Goal: Task Accomplishment & Management: Complete application form

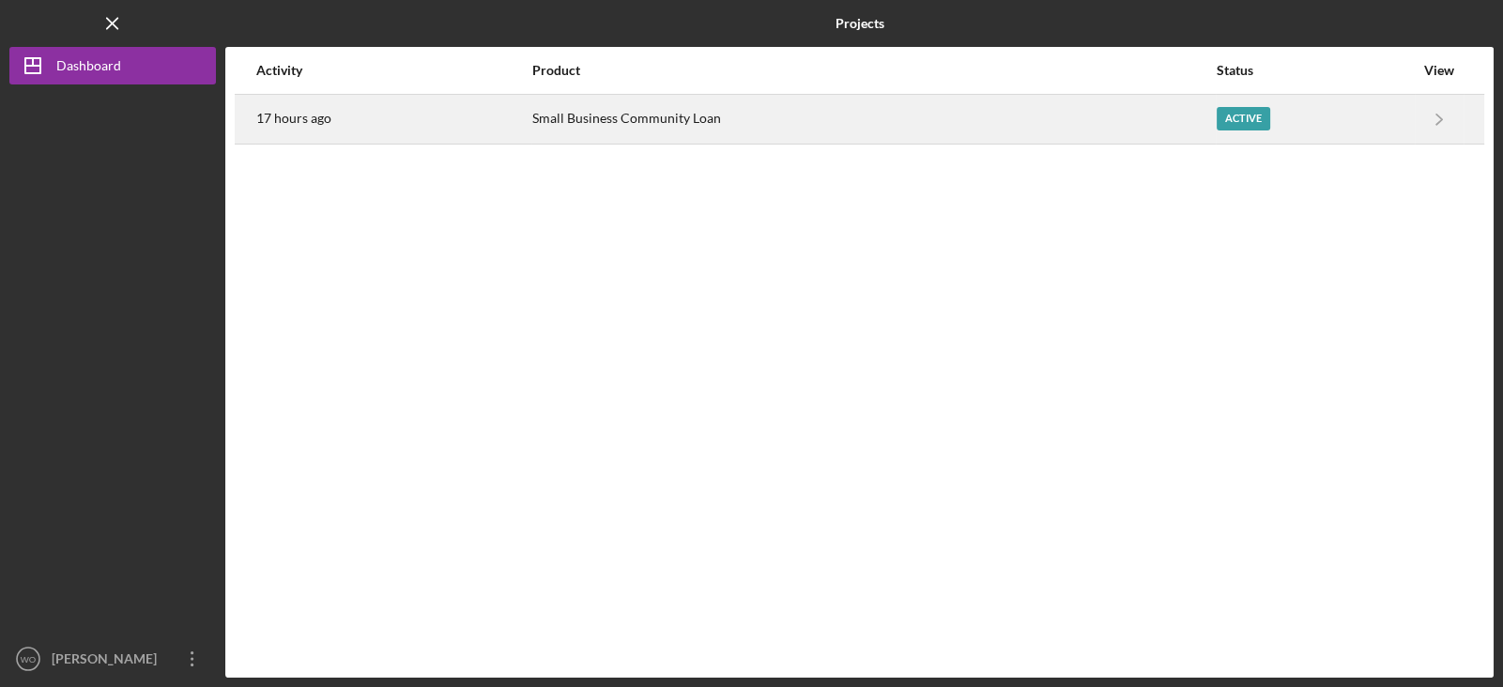
click at [940, 126] on div "Small Business Community Loan" at bounding box center [873, 119] width 682 height 47
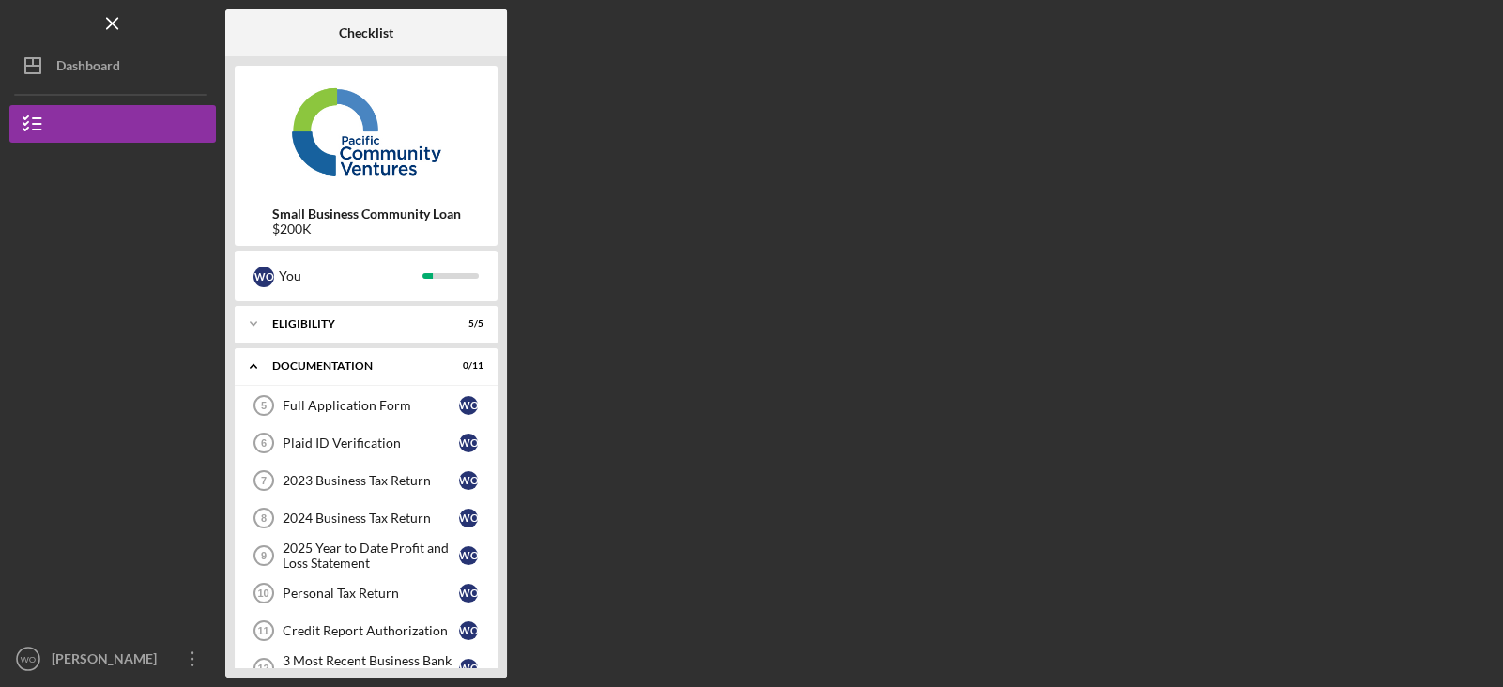
click at [566, 237] on div "Checklist Small Business Community Loan $200K W O You Icon/Expander Eligibility…" at bounding box center [859, 343] width 1268 height 668
click at [405, 369] on div "Documentation" at bounding box center [373, 365] width 202 height 11
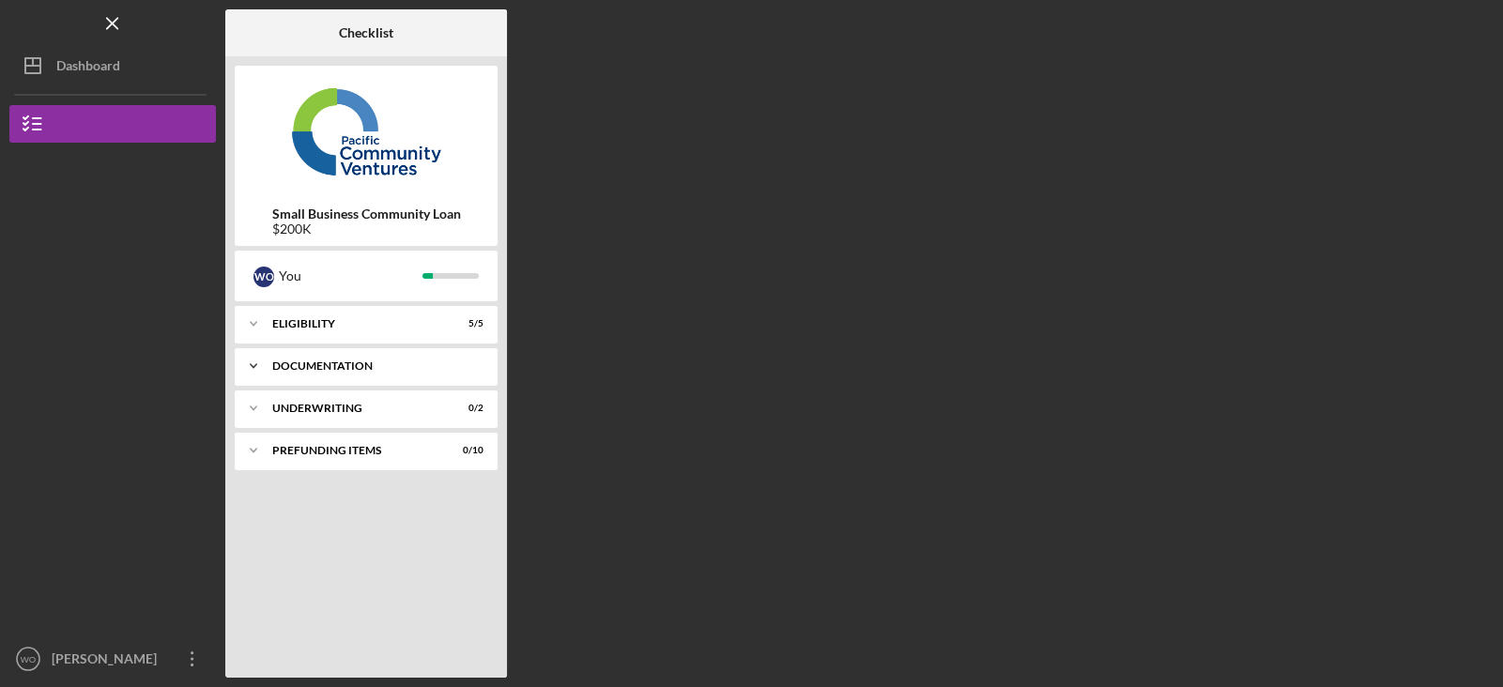
click at [405, 369] on div "Documentation" at bounding box center [373, 365] width 202 height 11
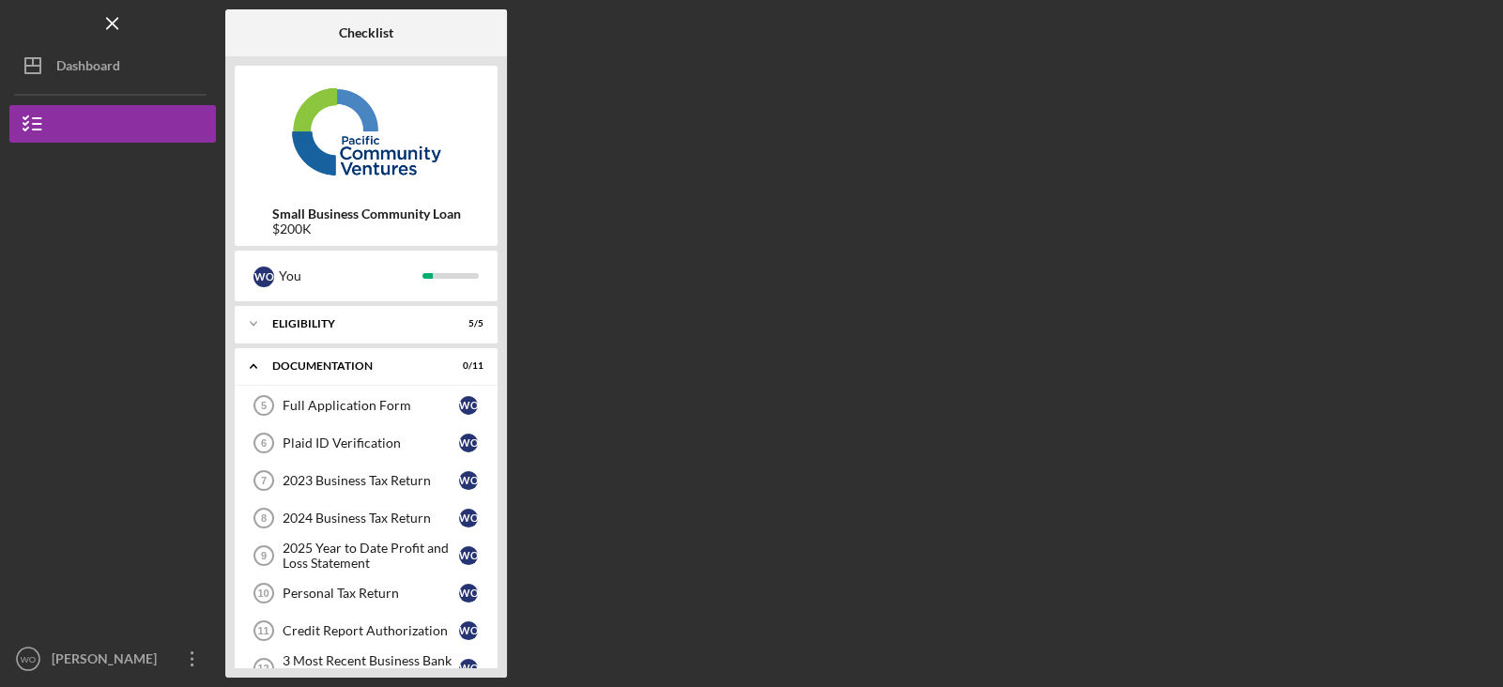
click at [703, 432] on div "Checklist Small Business Community Loan $200K W O You Icon/Expander Eligibility…" at bounding box center [859, 343] width 1268 height 668
click at [501, 396] on div "Small Business Community Loan $200K W O You Icon/Expander Eligibility 5 / 5 Ico…" at bounding box center [366, 366] width 282 height 621
click at [544, 557] on div "Checklist Small Business Community Loan $200K W O You Icon/Expander Eligibility…" at bounding box center [859, 343] width 1268 height 668
click at [379, 412] on div "Full Application Form" at bounding box center [371, 405] width 176 height 15
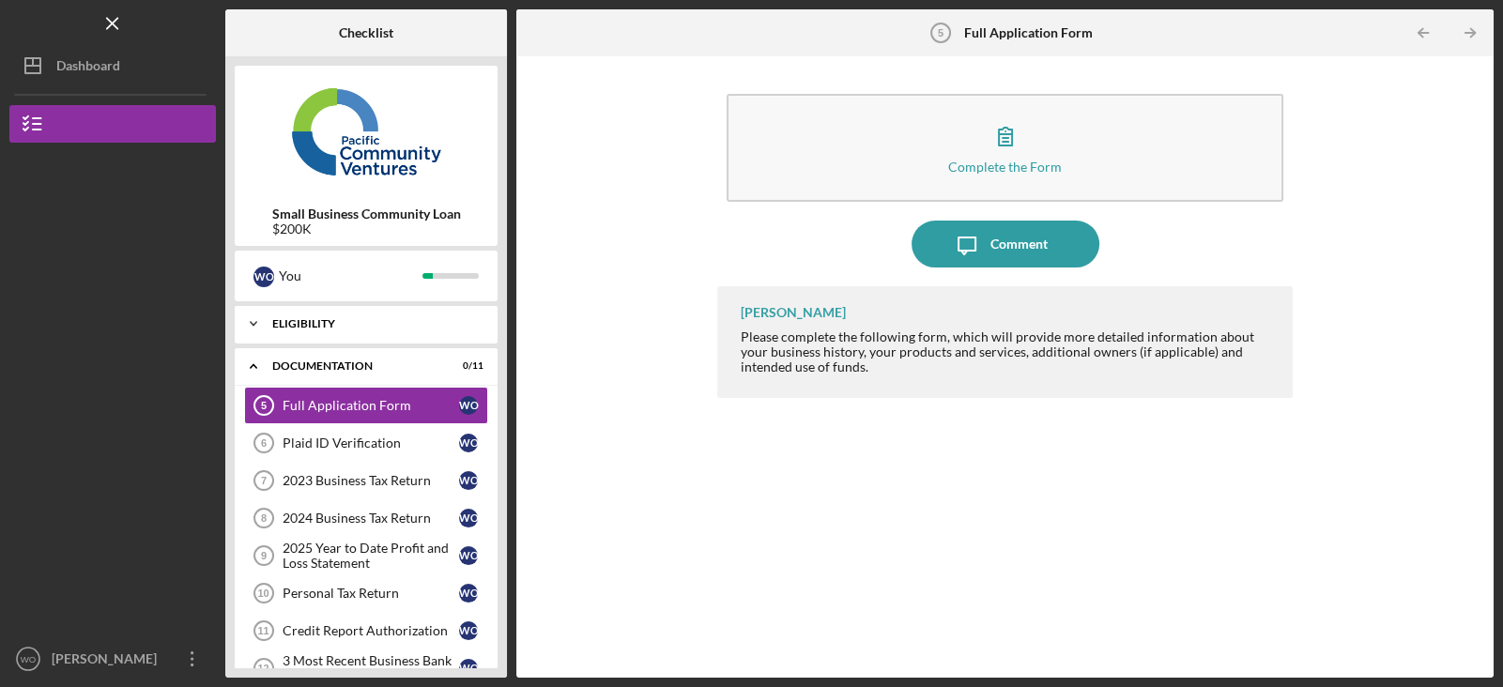
click at [332, 313] on div "Icon/Expander Eligibility 5 / 5" at bounding box center [366, 324] width 263 height 38
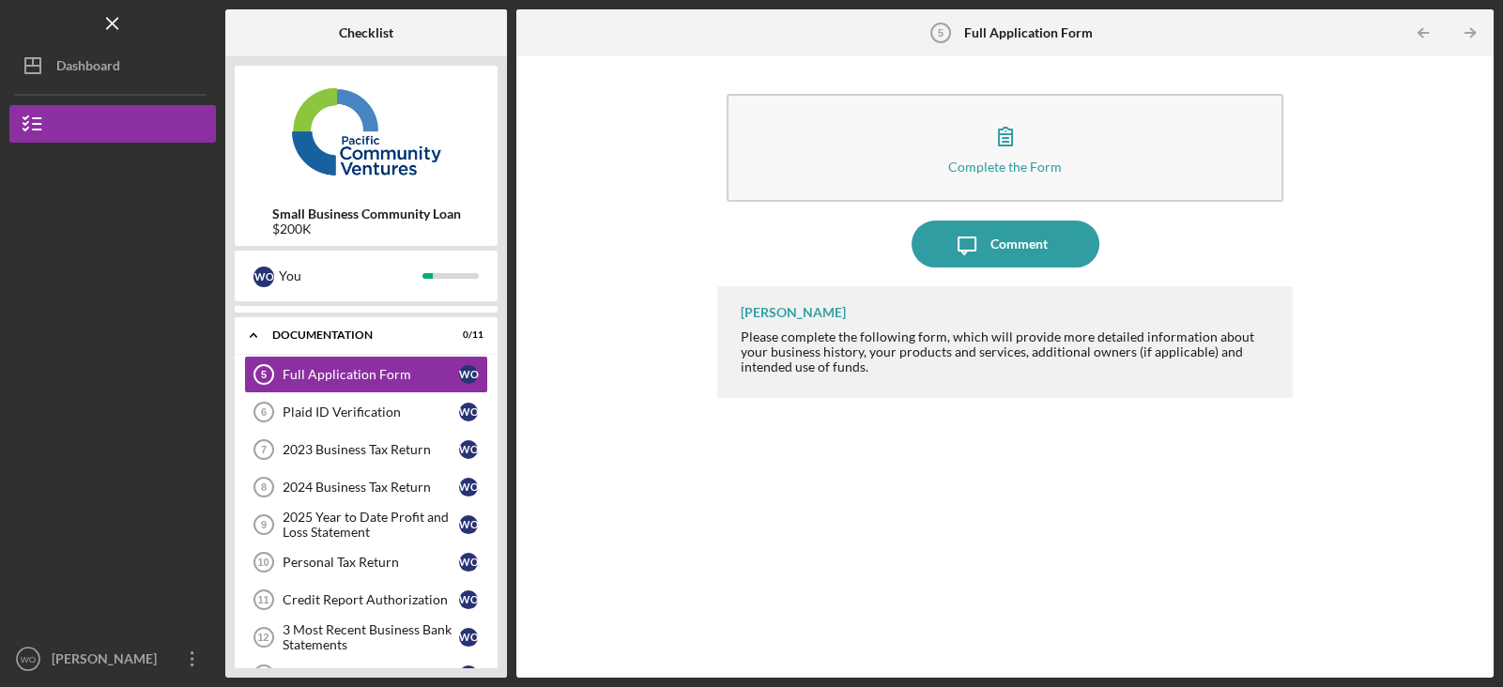
scroll to position [224, 0]
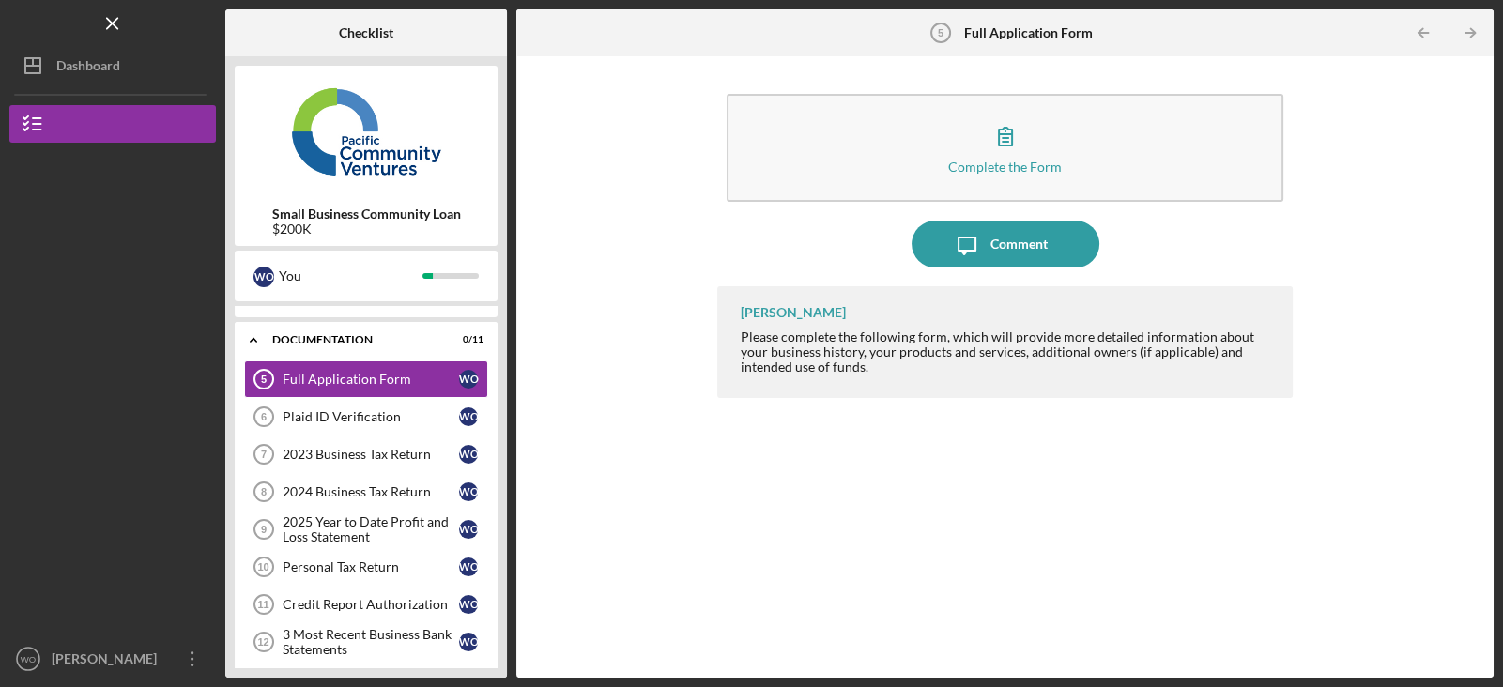
click at [476, 231] on div "Small Business Community Loan $200K" at bounding box center [366, 221] width 263 height 30
click at [115, 19] on line "button" at bounding box center [112, 23] width 10 height 10
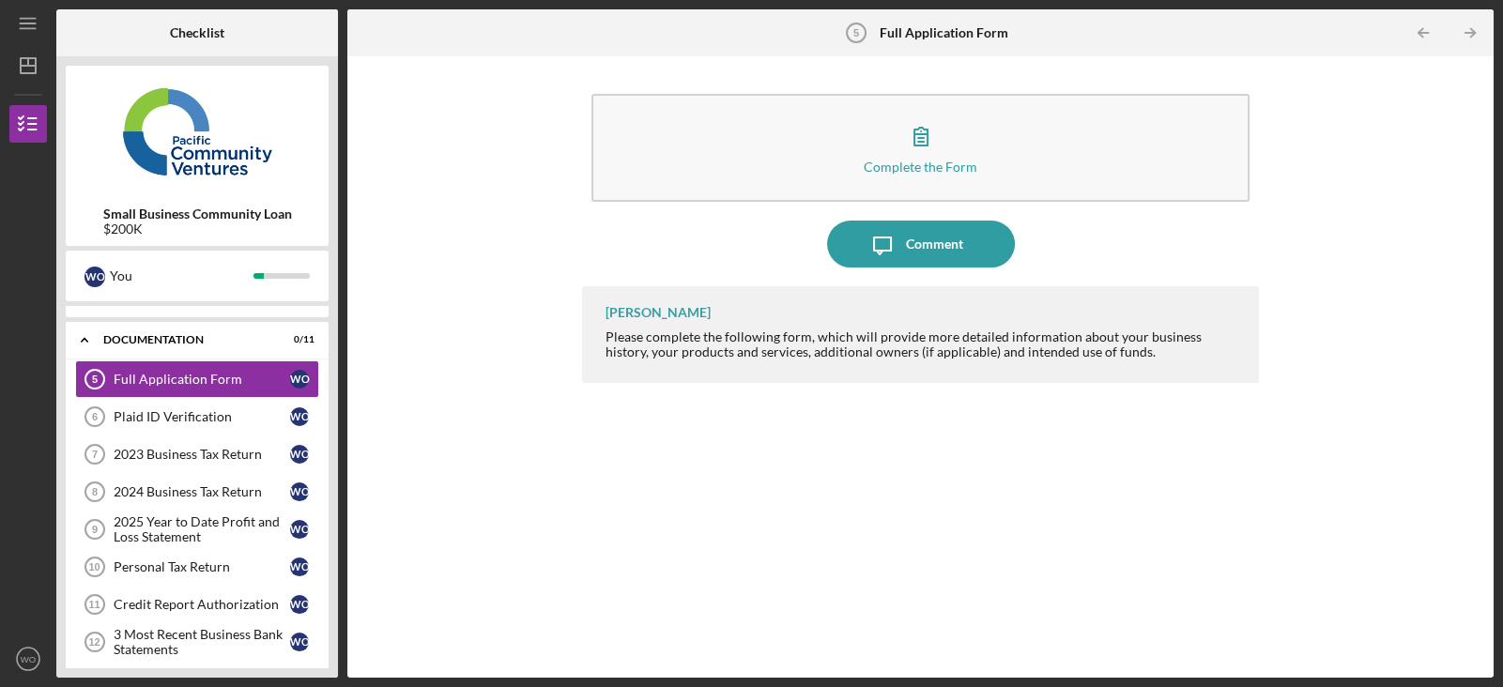
click at [338, 449] on div "Checklist Small Business Community Loan $200K W O You Icon/Expander Eligibility…" at bounding box center [774, 343] width 1437 height 668
click at [23, 23] on line "button" at bounding box center [27, 23] width 15 height 0
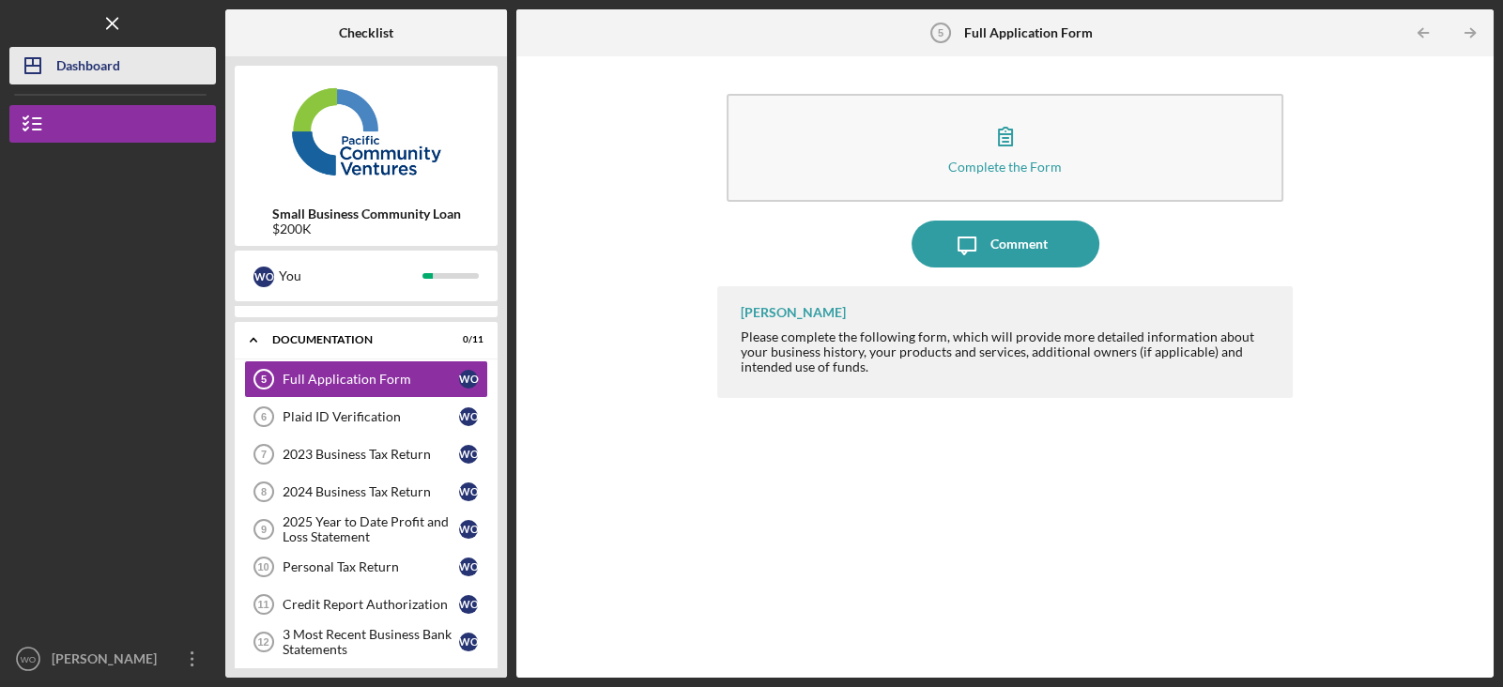
click at [39, 63] on polygon "button" at bounding box center [32, 65] width 15 height 15
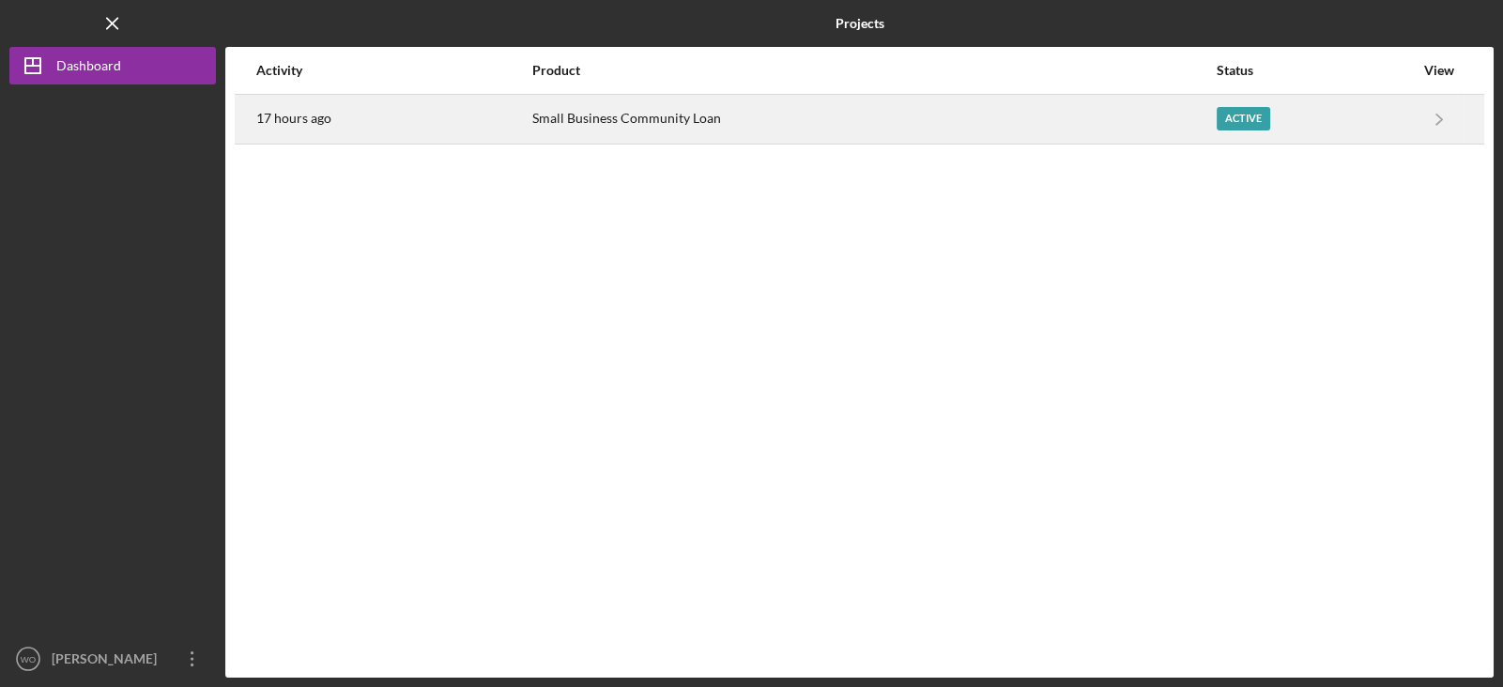
click at [929, 135] on div "Small Business Community Loan" at bounding box center [873, 119] width 682 height 47
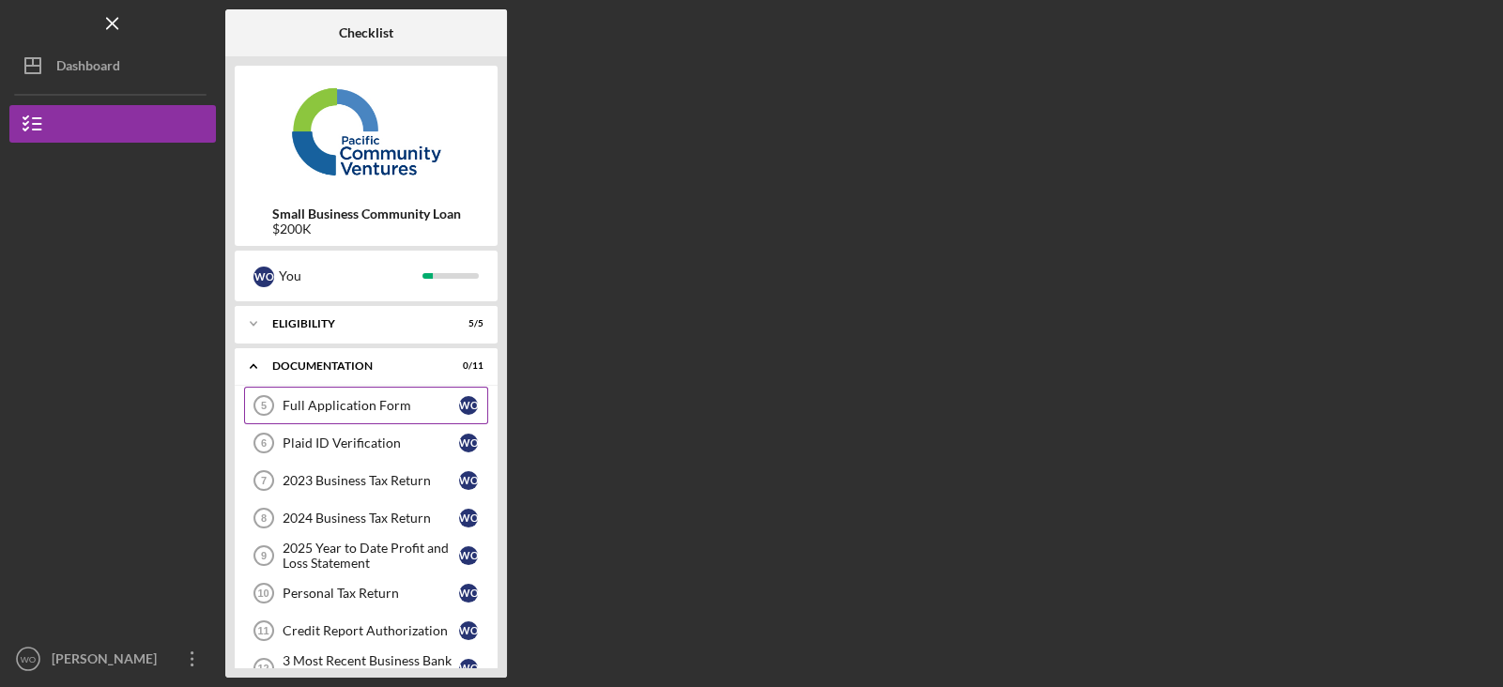
click at [370, 394] on link "Full Application Form 5 Full Application Form W O" at bounding box center [366, 406] width 244 height 38
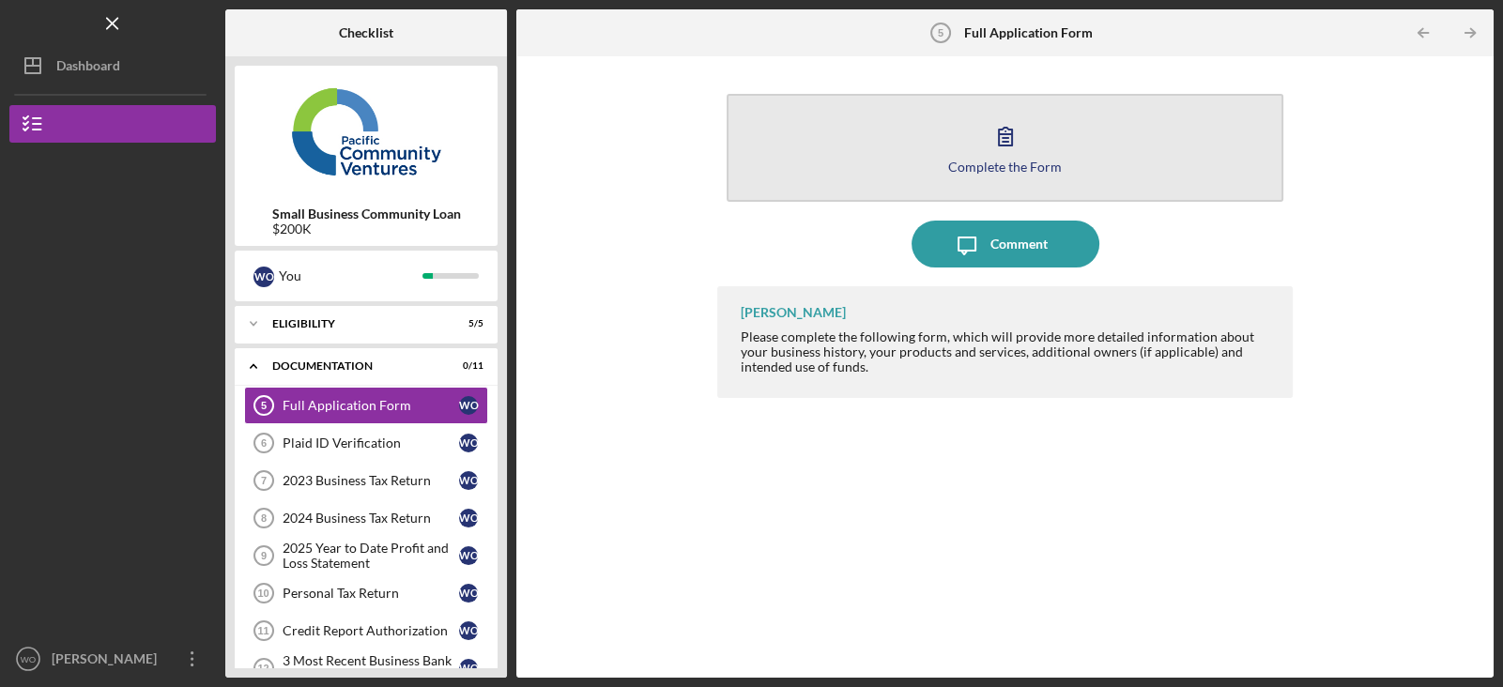
click at [1034, 142] on button "Complete the Form Form" at bounding box center [1004, 148] width 557 height 108
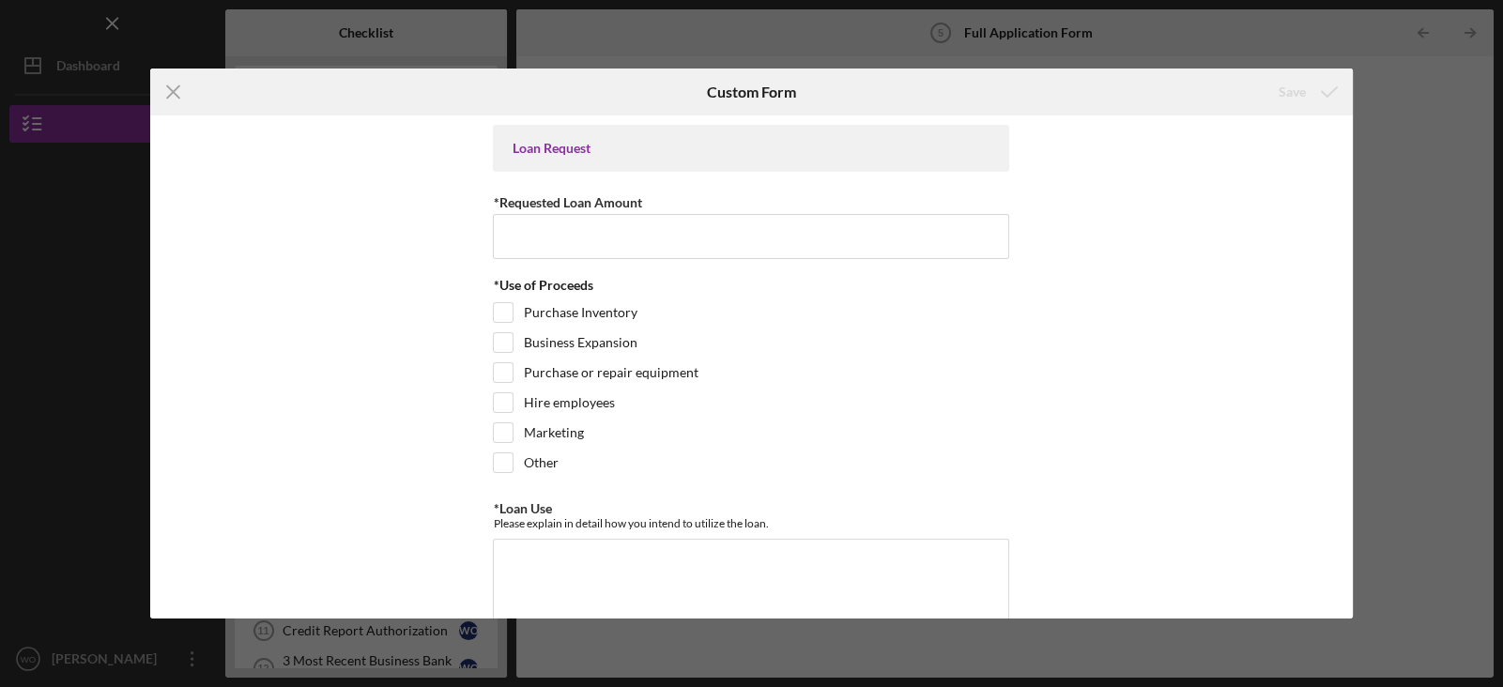
click at [1068, 319] on div "Loan Request *Requested Loan Amount *Use of Proceeds Purchase Inventory Busines…" at bounding box center [751, 366] width 1202 height 503
click at [1117, 382] on div "Loan Request *Requested Loan Amount *Use of Proceeds Purchase Inventory Busines…" at bounding box center [751, 366] width 1202 height 503
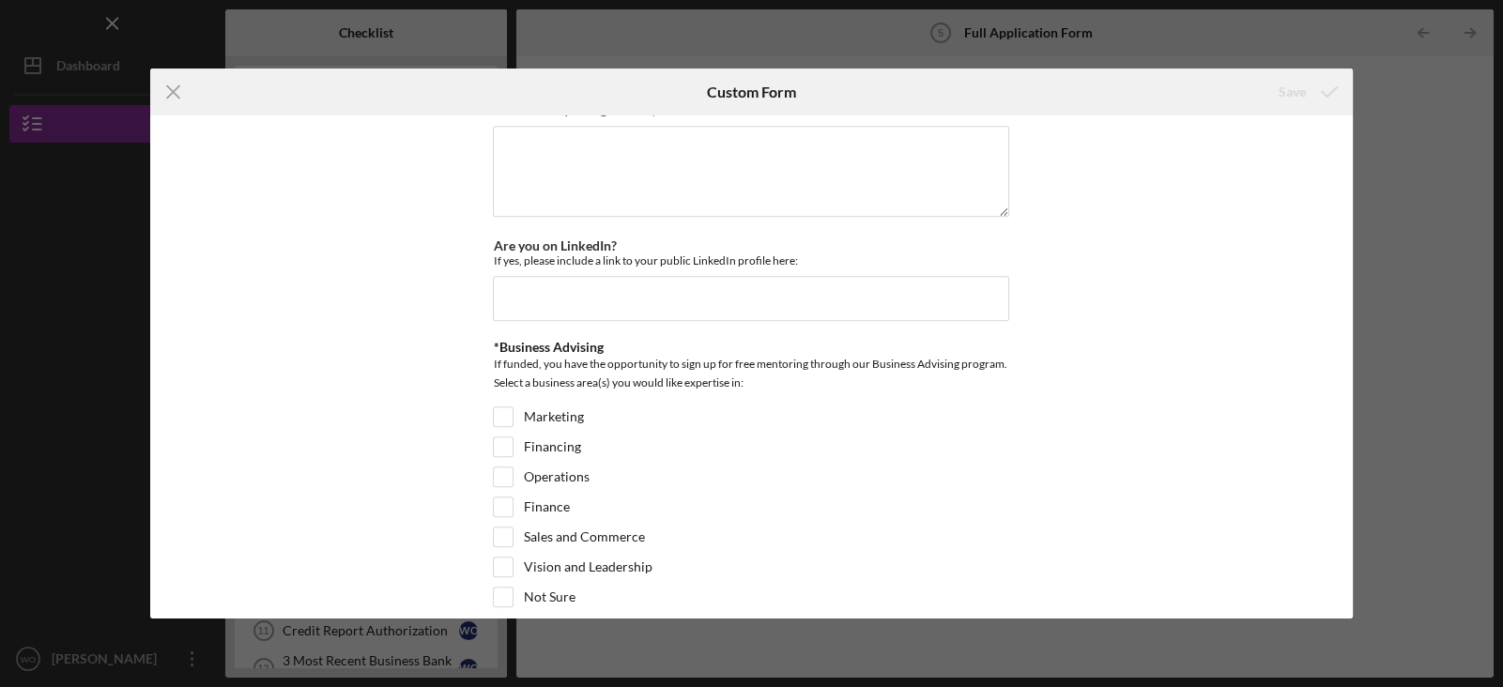
scroll to position [2588, 0]
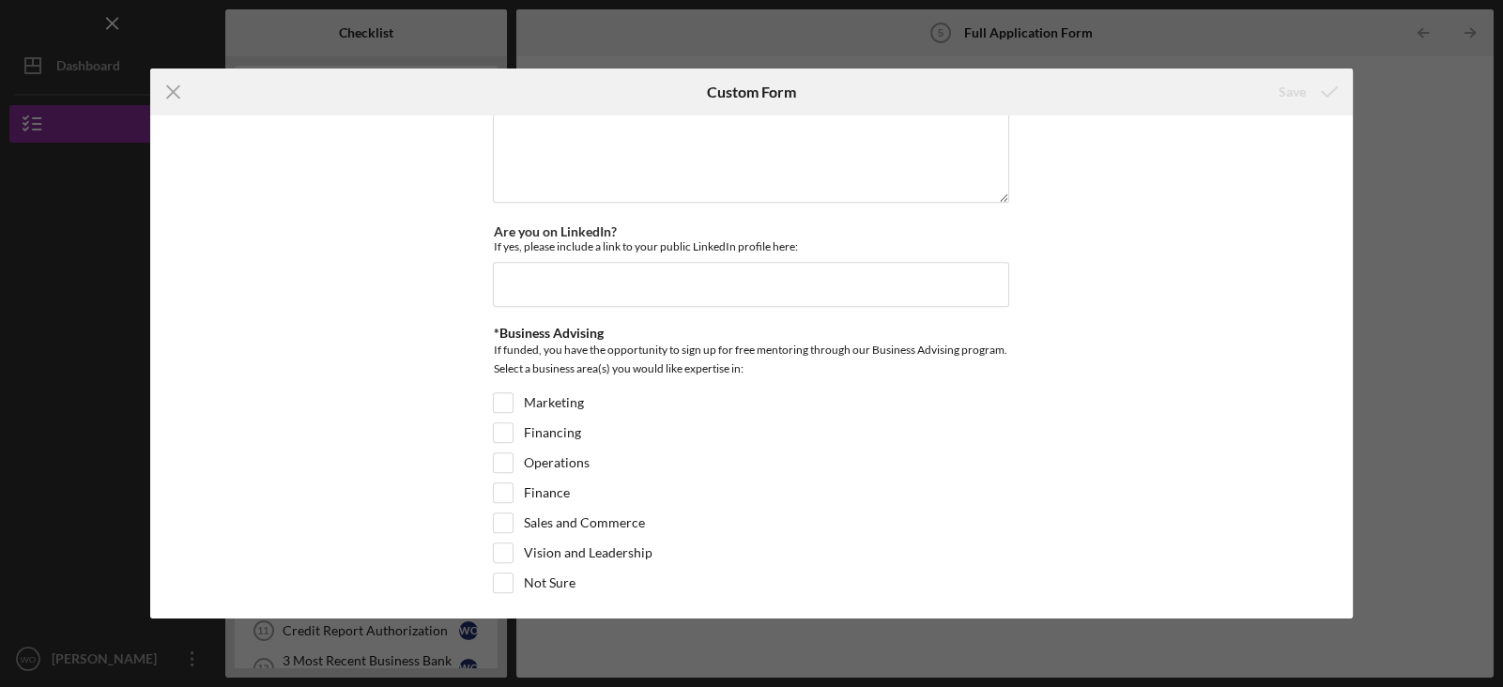
click at [1434, 76] on div "Icon/Menu Close Custom Form Save Loan Request *Requested Loan Amount *Use of Pr…" at bounding box center [751, 343] width 1503 height 687
click at [178, 89] on icon "Icon/Menu Close" at bounding box center [173, 92] width 47 height 47
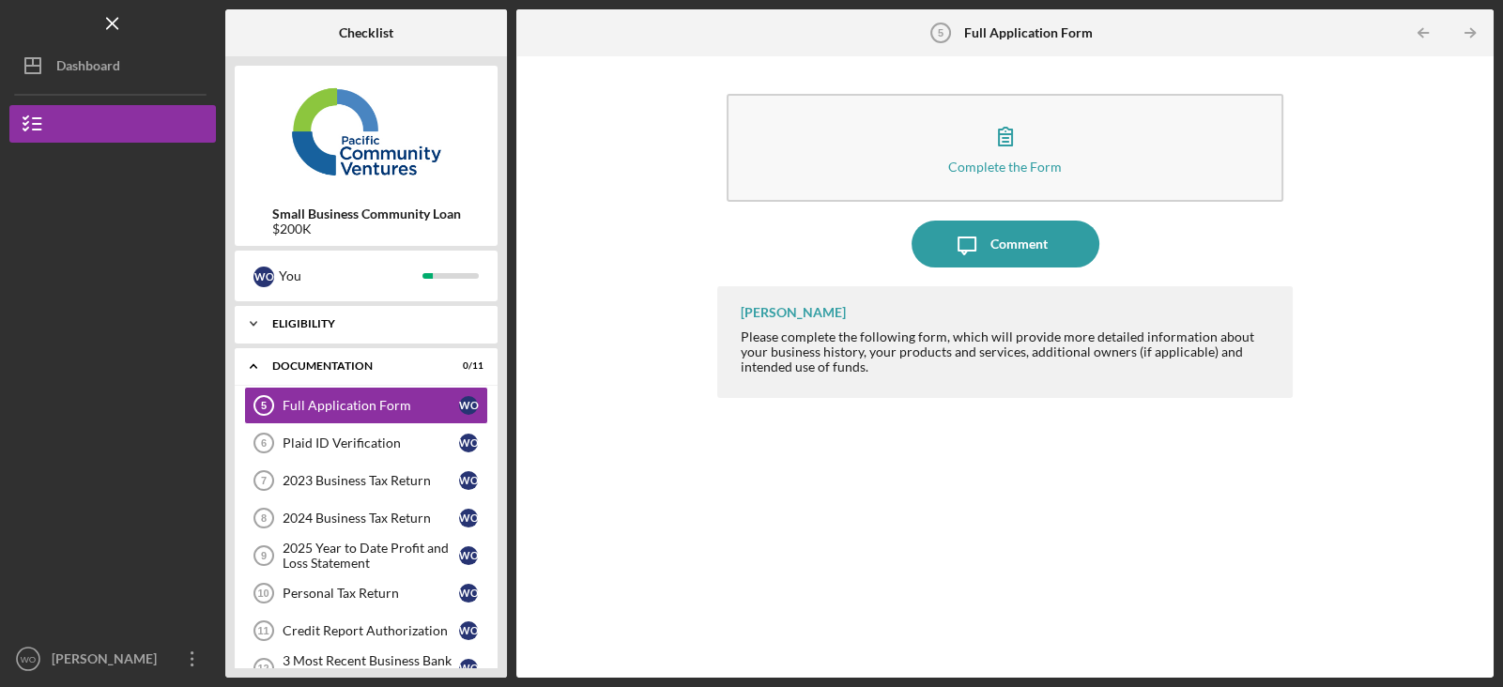
click at [393, 312] on div "Icon/Expander Eligibility 5 / 5" at bounding box center [366, 324] width 263 height 38
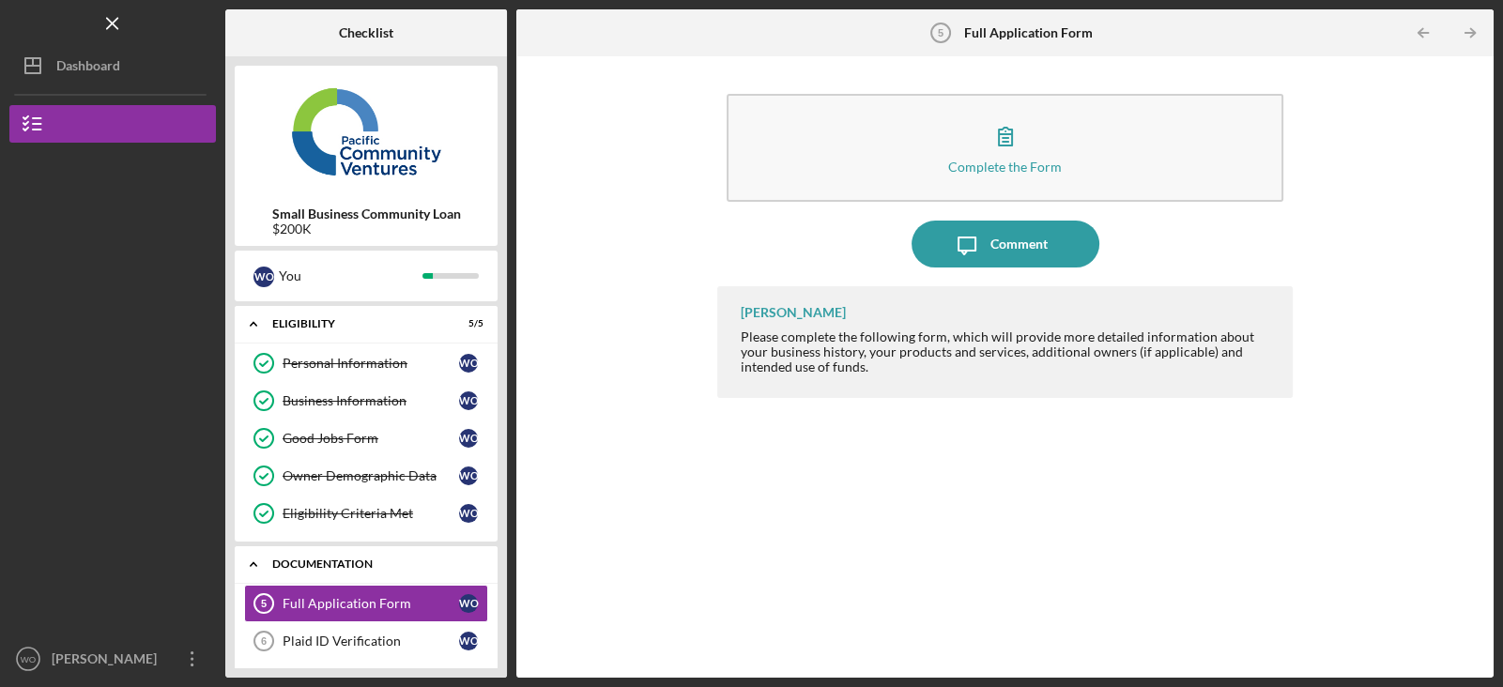
click at [416, 569] on div "Icon/Expander Documentation 0 / 11" at bounding box center [366, 564] width 263 height 38
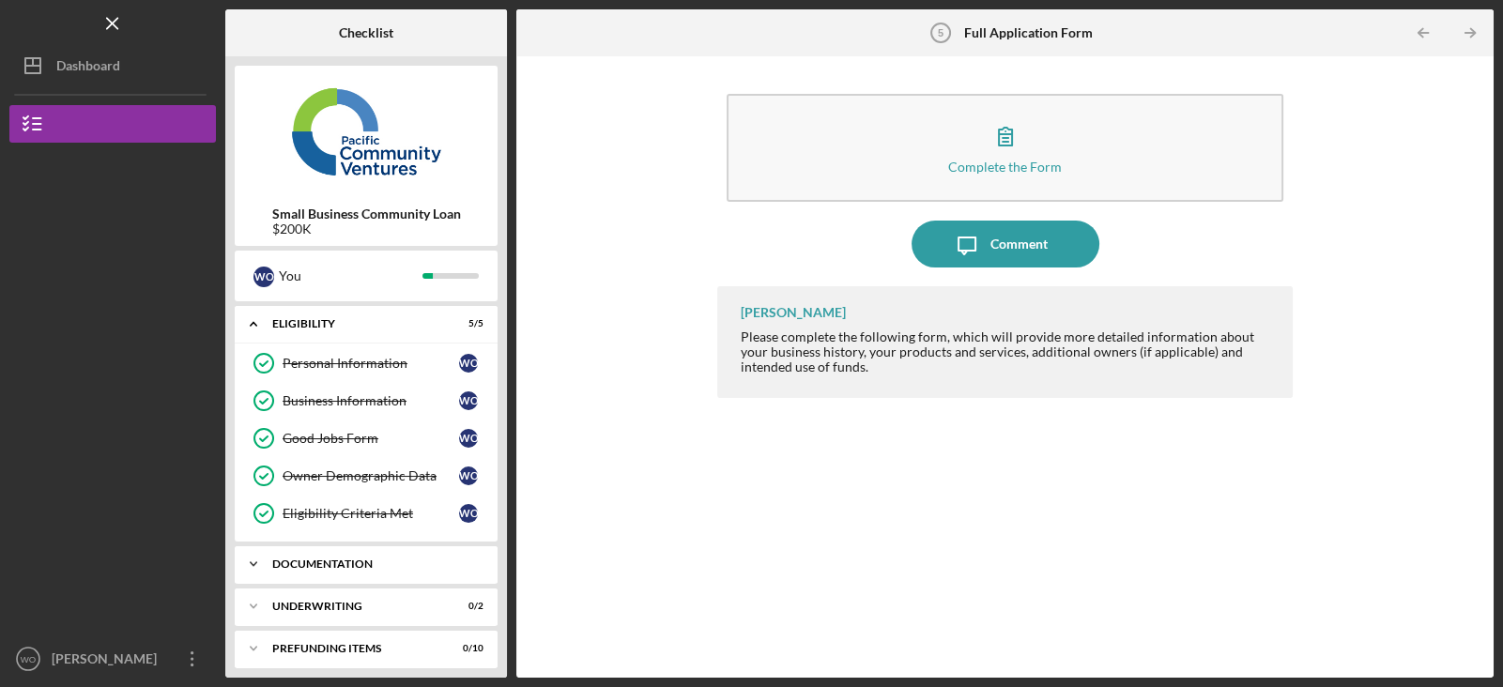
click at [416, 569] on div "Icon/Expander Documentation 0 / 11" at bounding box center [366, 564] width 263 height 38
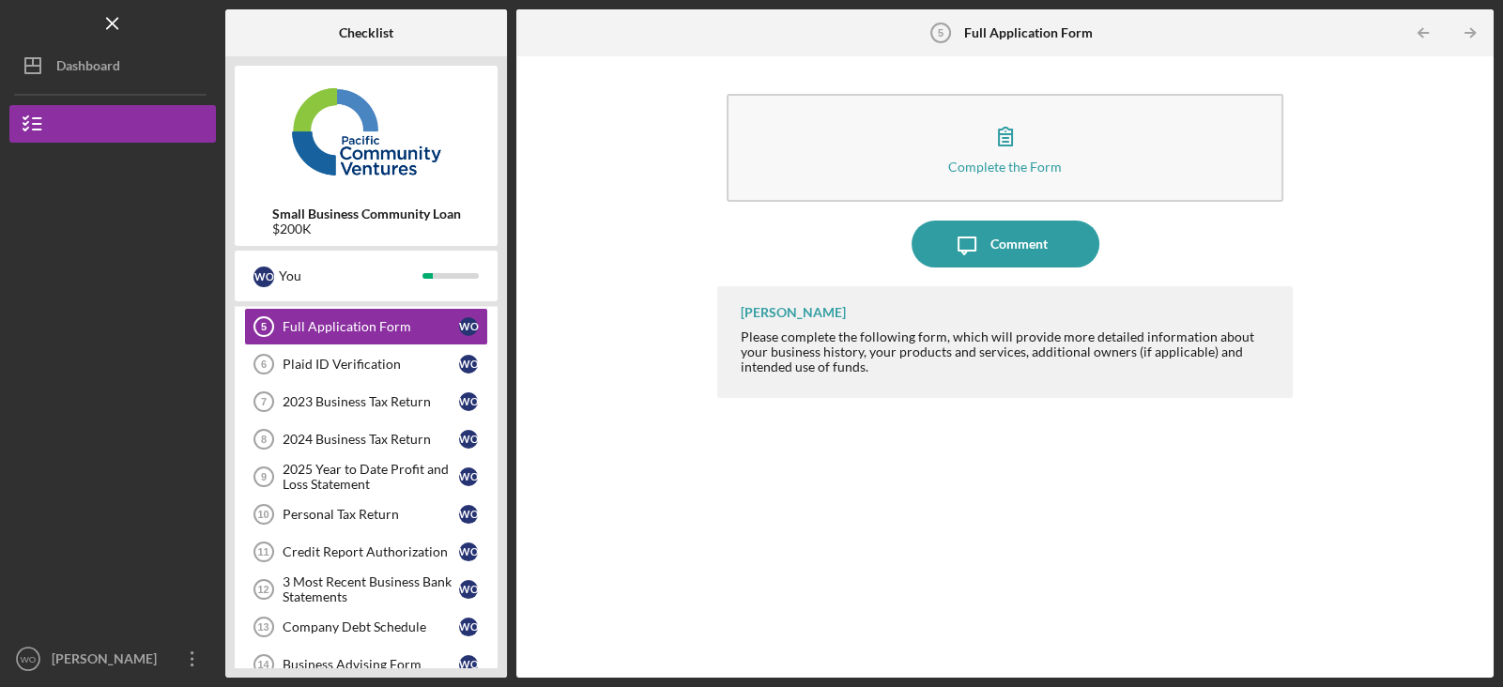
scroll to position [239, 0]
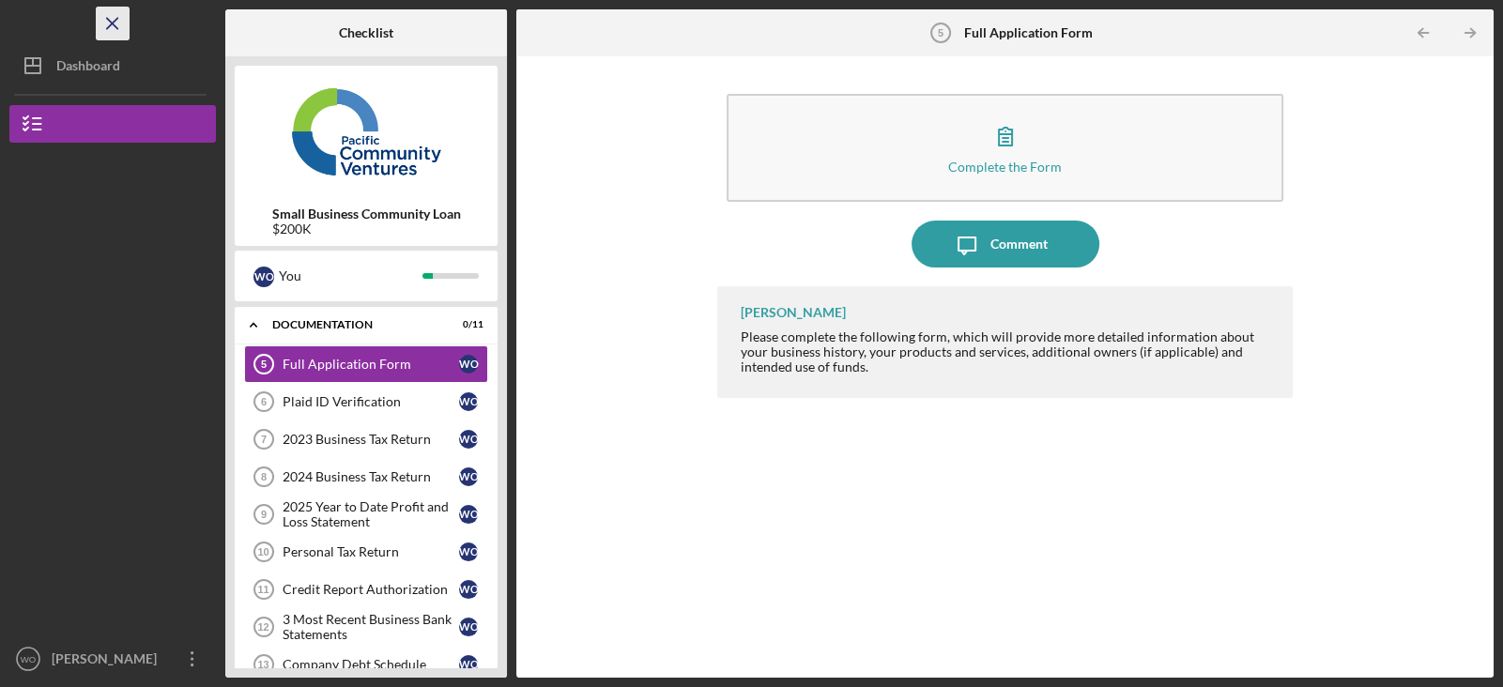
click at [115, 26] on line "button" at bounding box center [112, 23] width 10 height 10
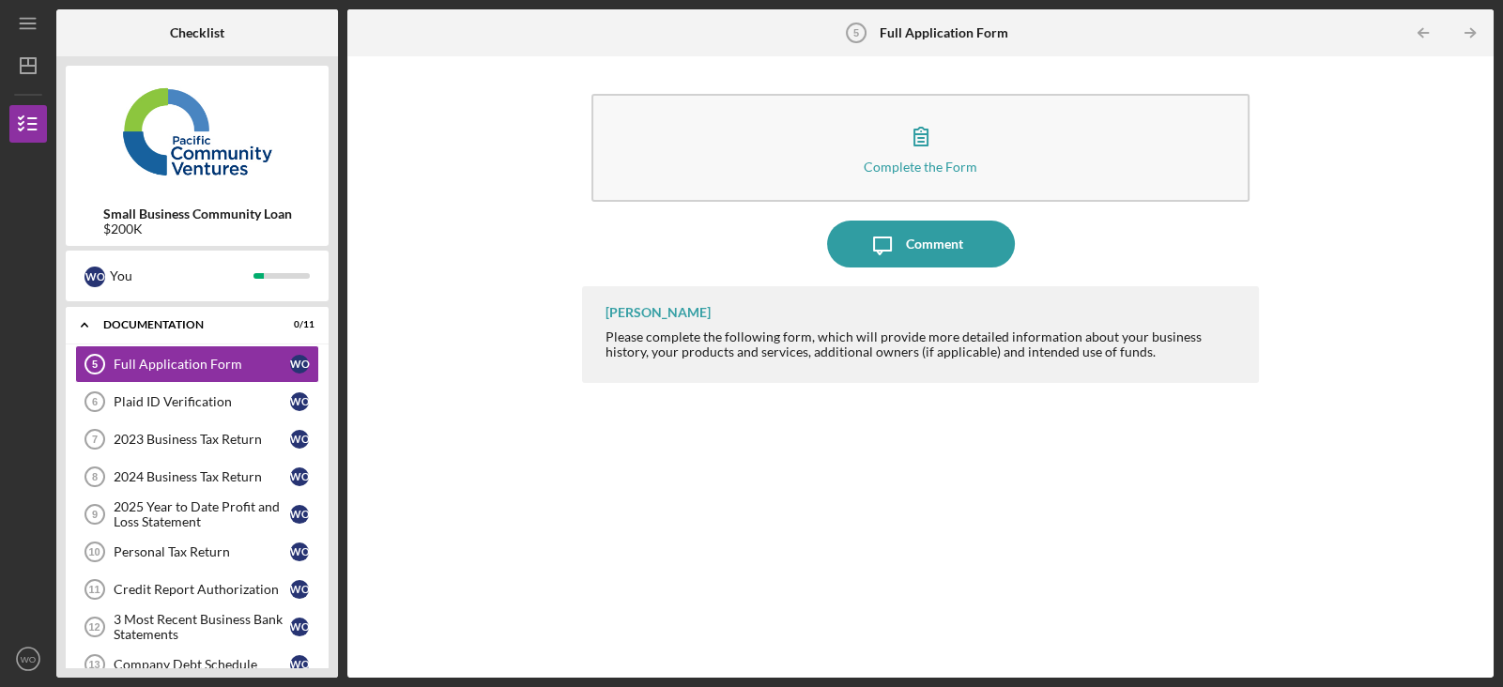
click at [207, 292] on div "W O You" at bounding box center [197, 276] width 263 height 51
click at [169, 273] on div "You" at bounding box center [182, 276] width 144 height 32
click at [191, 320] on div "Documentation" at bounding box center [204, 324] width 202 height 11
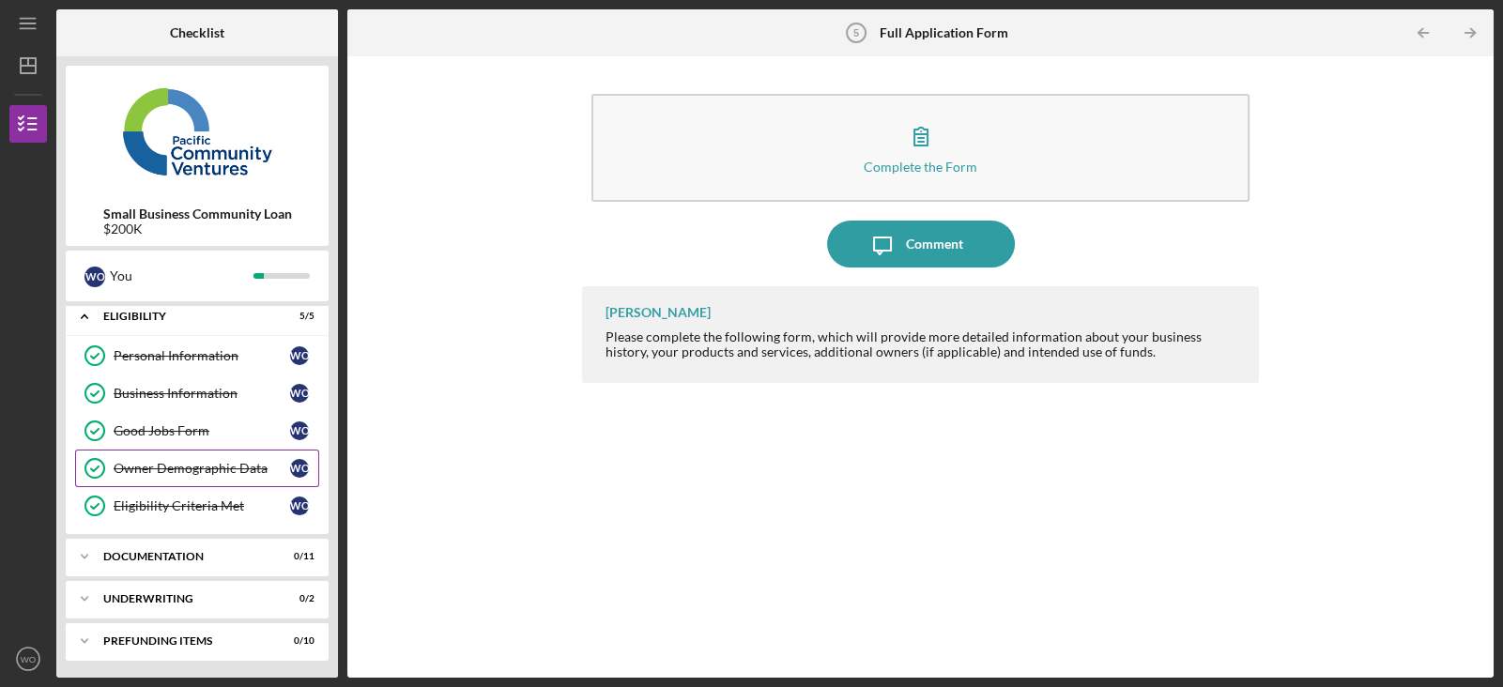
click at [223, 450] on link "Owner Demographic Data Owner Demographic Data W O" at bounding box center [197, 469] width 244 height 38
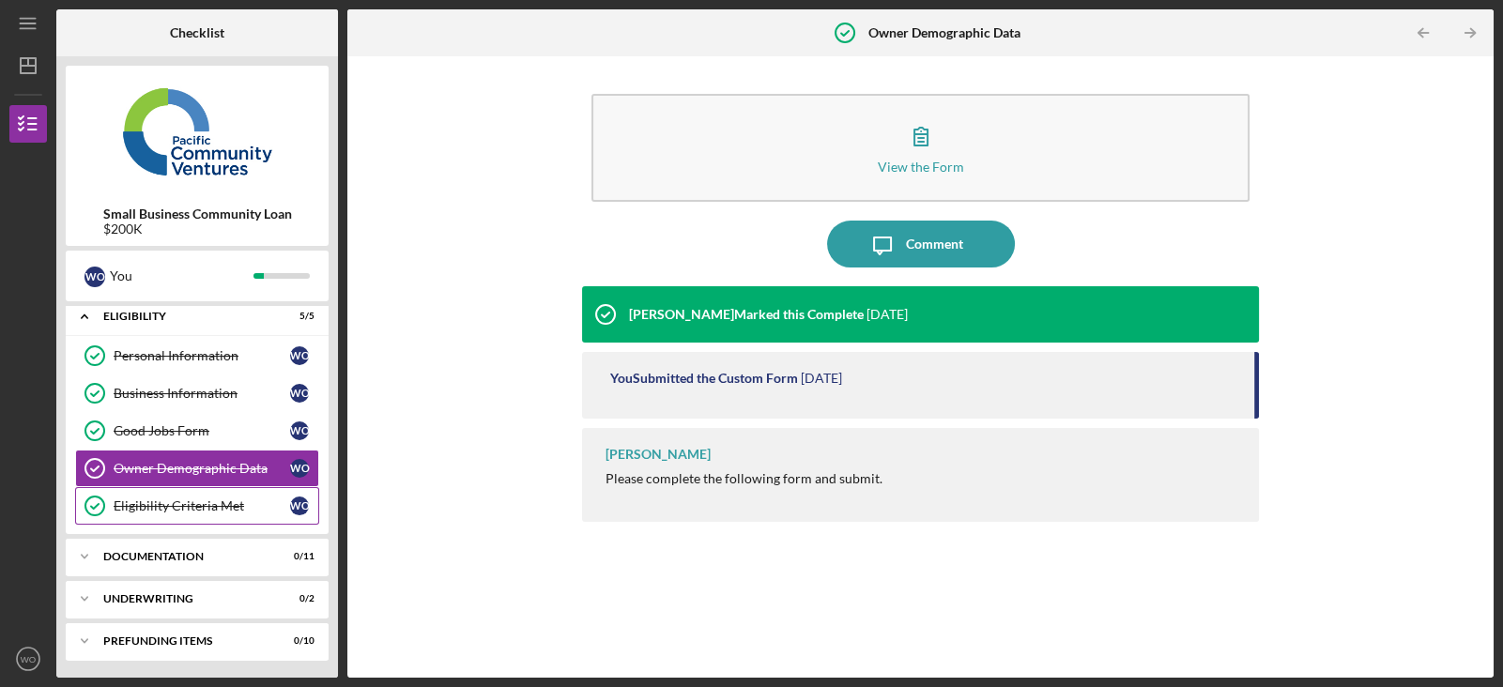
click at [241, 505] on div "Eligibility Criteria Met" at bounding box center [202, 505] width 176 height 15
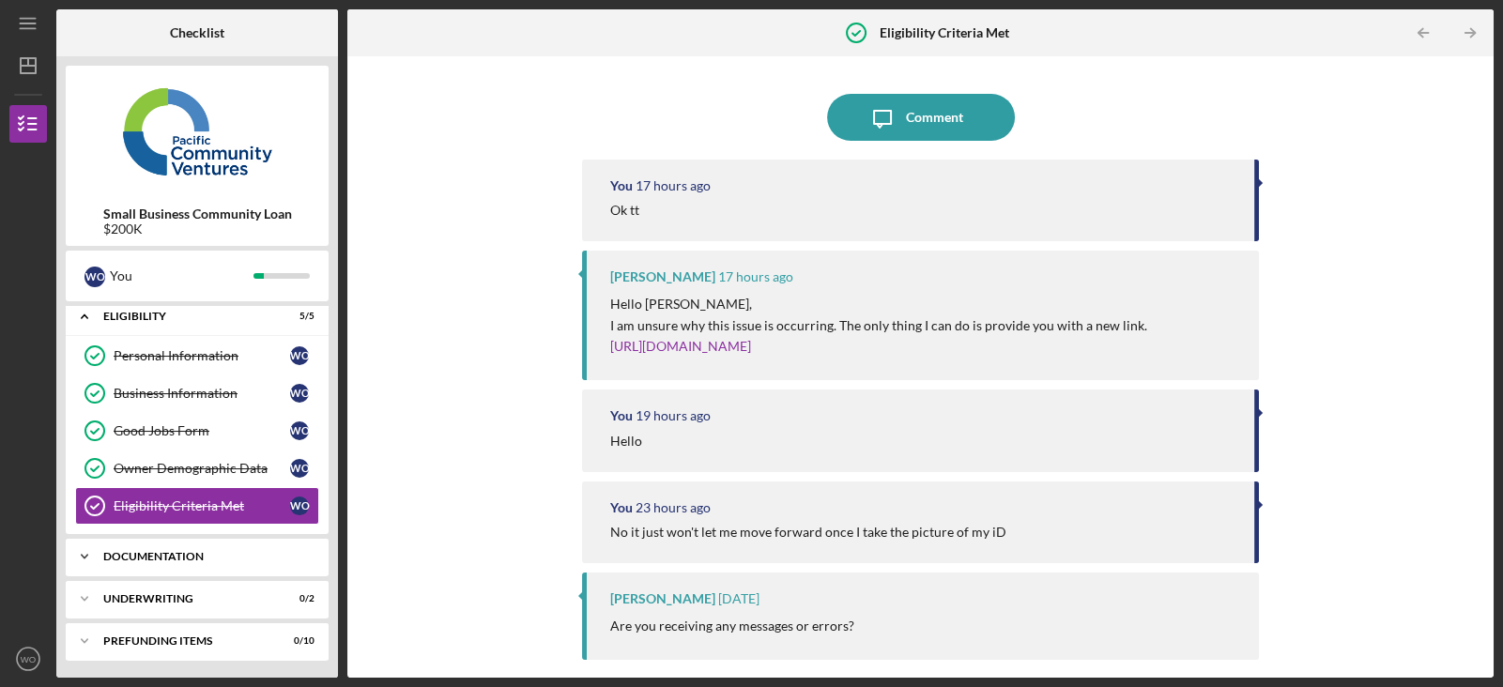
click at [260, 546] on div "Icon/Expander Documentation 0 / 11" at bounding box center [197, 557] width 263 height 38
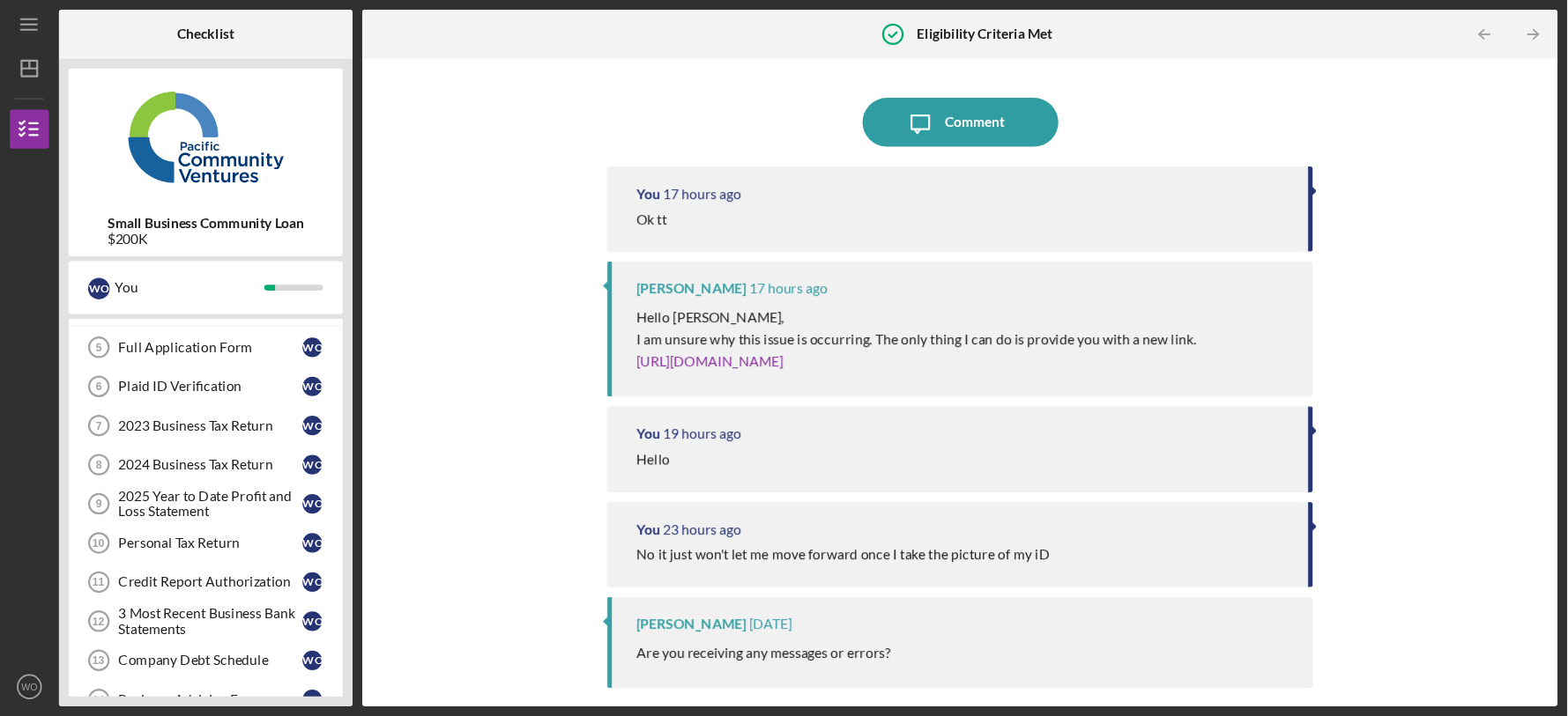
scroll to position [252, 0]
